Goal: Task Accomplishment & Management: Manage account settings

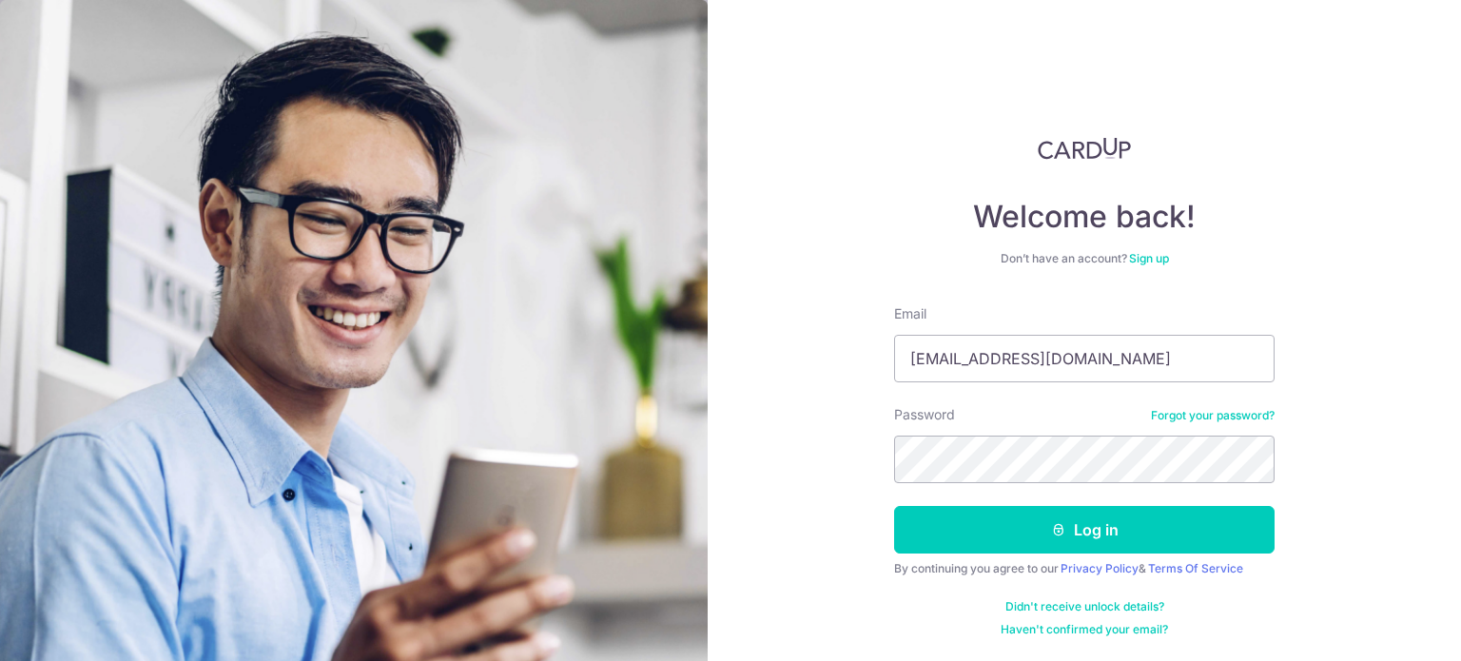
type input "[EMAIL_ADDRESS][DOMAIN_NAME]"
click at [894, 506] on button "Log in" at bounding box center [1084, 530] width 380 height 48
